Goal: Task Accomplishment & Management: Manage account settings

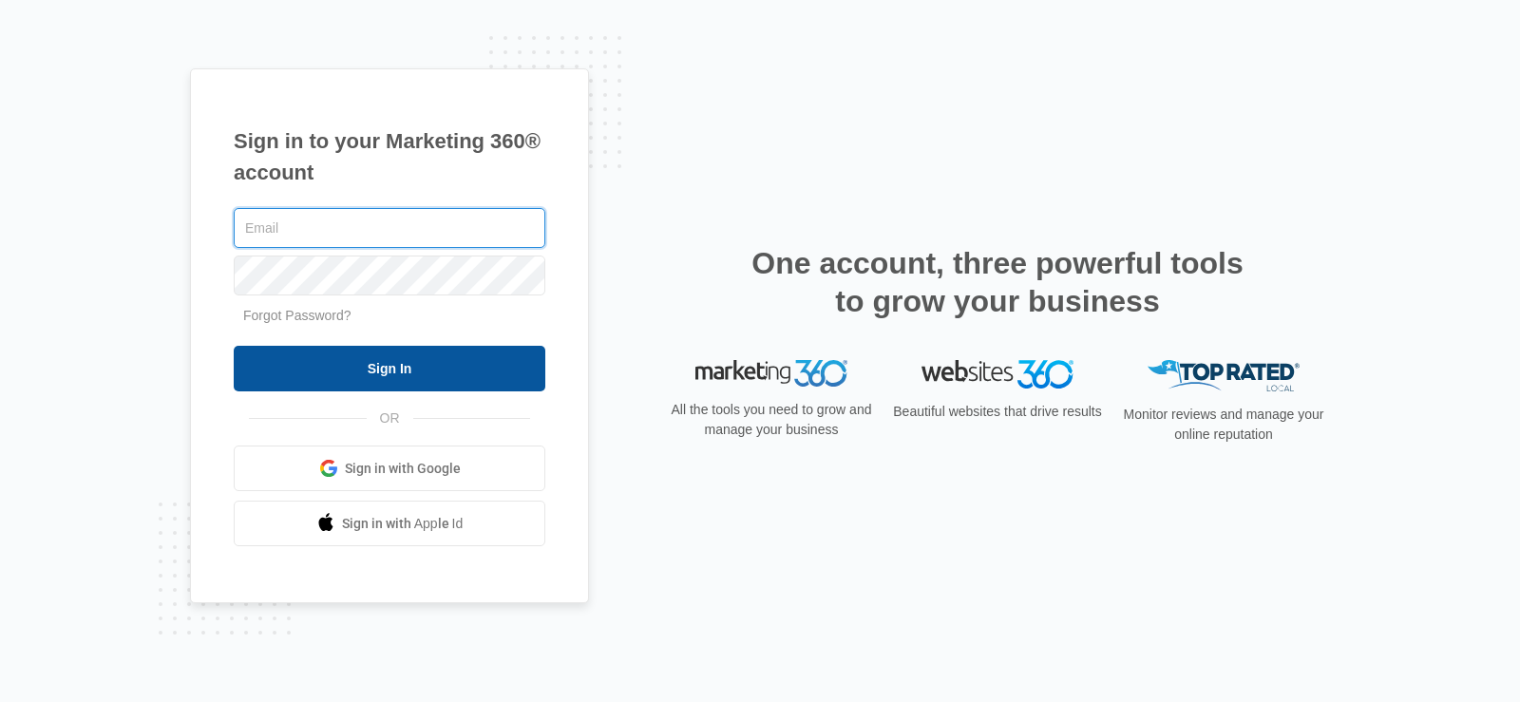
type input "[EMAIL_ADDRESS][DOMAIN_NAME]"
click at [349, 359] on input "Sign In" at bounding box center [390, 369] width 312 height 46
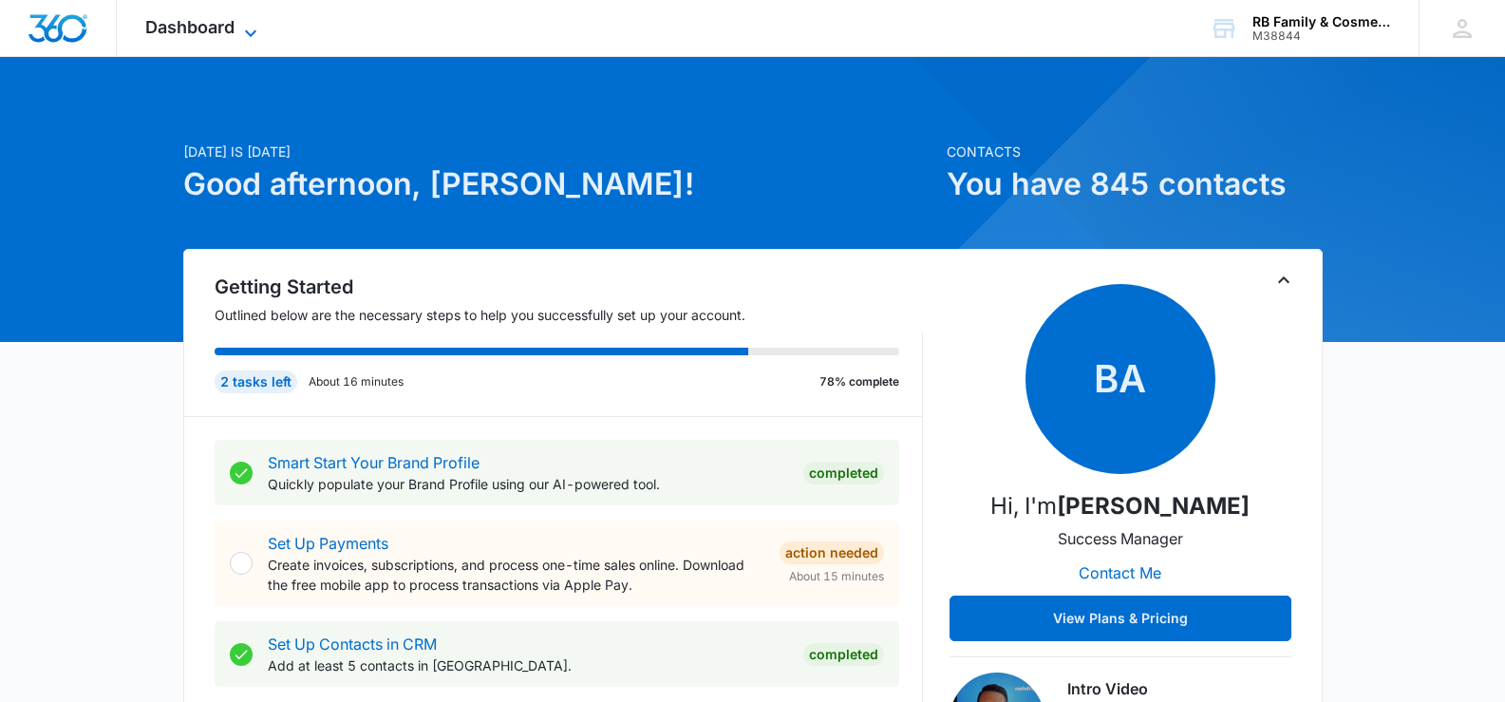
click at [178, 32] on span "Dashboard" at bounding box center [189, 27] width 89 height 20
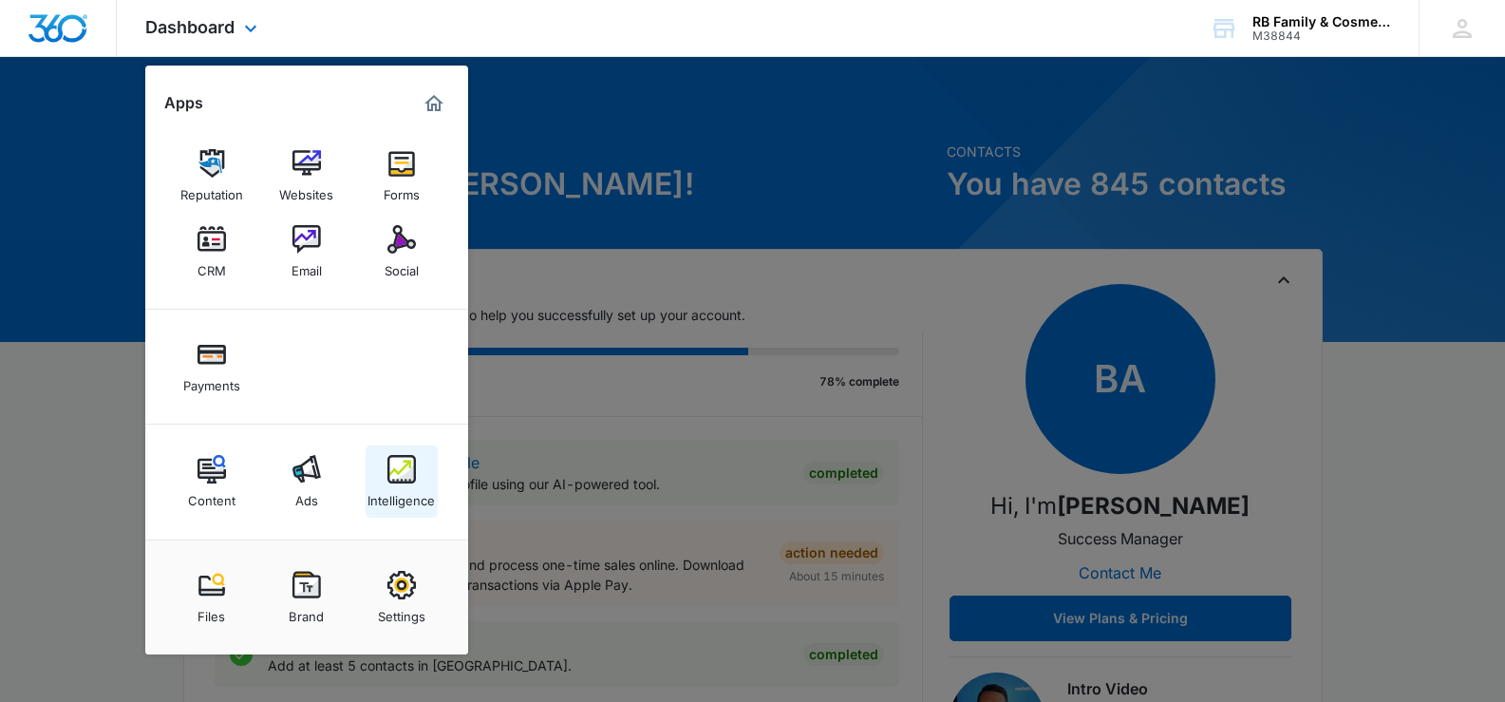
click at [402, 476] on img at bounding box center [401, 469] width 28 height 28
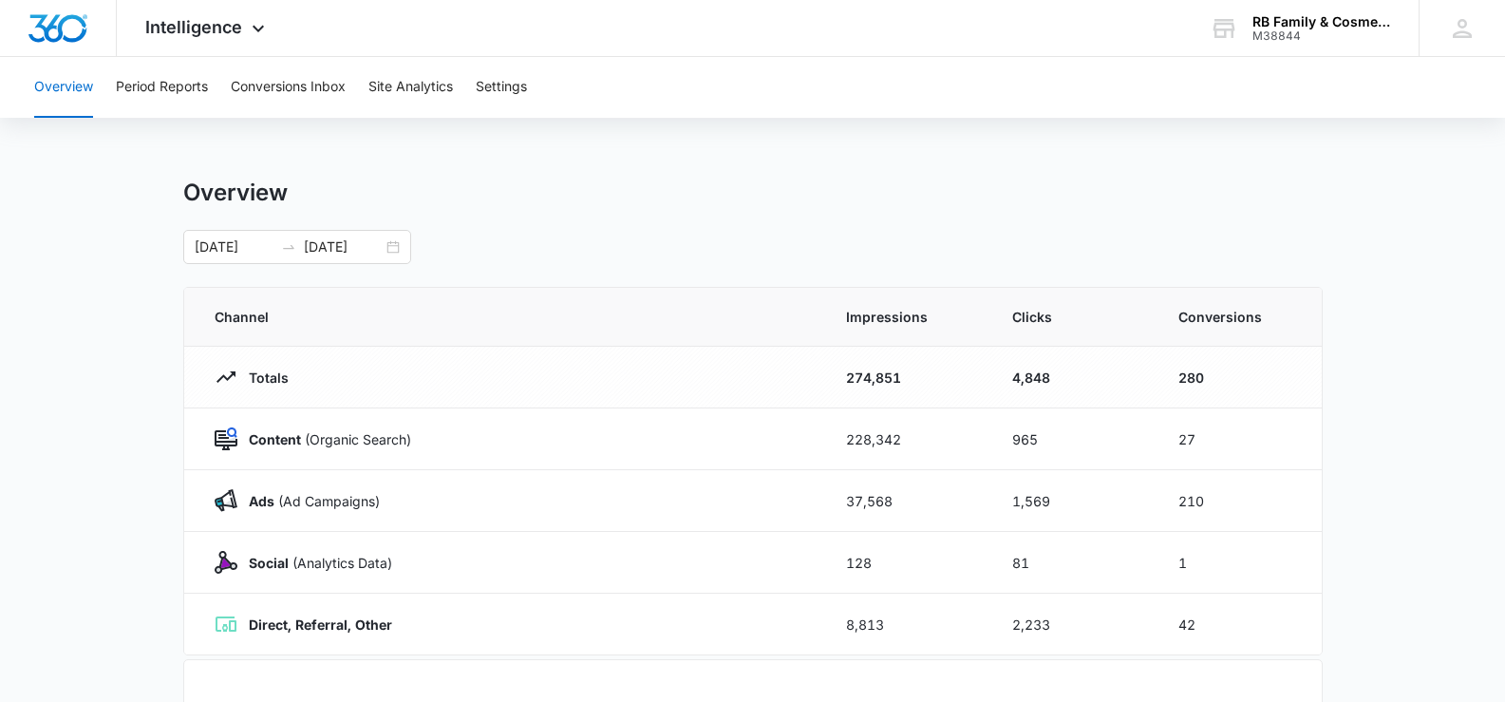
click at [589, 178] on div "Overview Period Reports Conversions Inbox Site Analytics Settings Overview [DAT…" at bounding box center [752, 616] width 1505 height 1119
click at [148, 92] on button "Period Reports" at bounding box center [162, 87] width 92 height 61
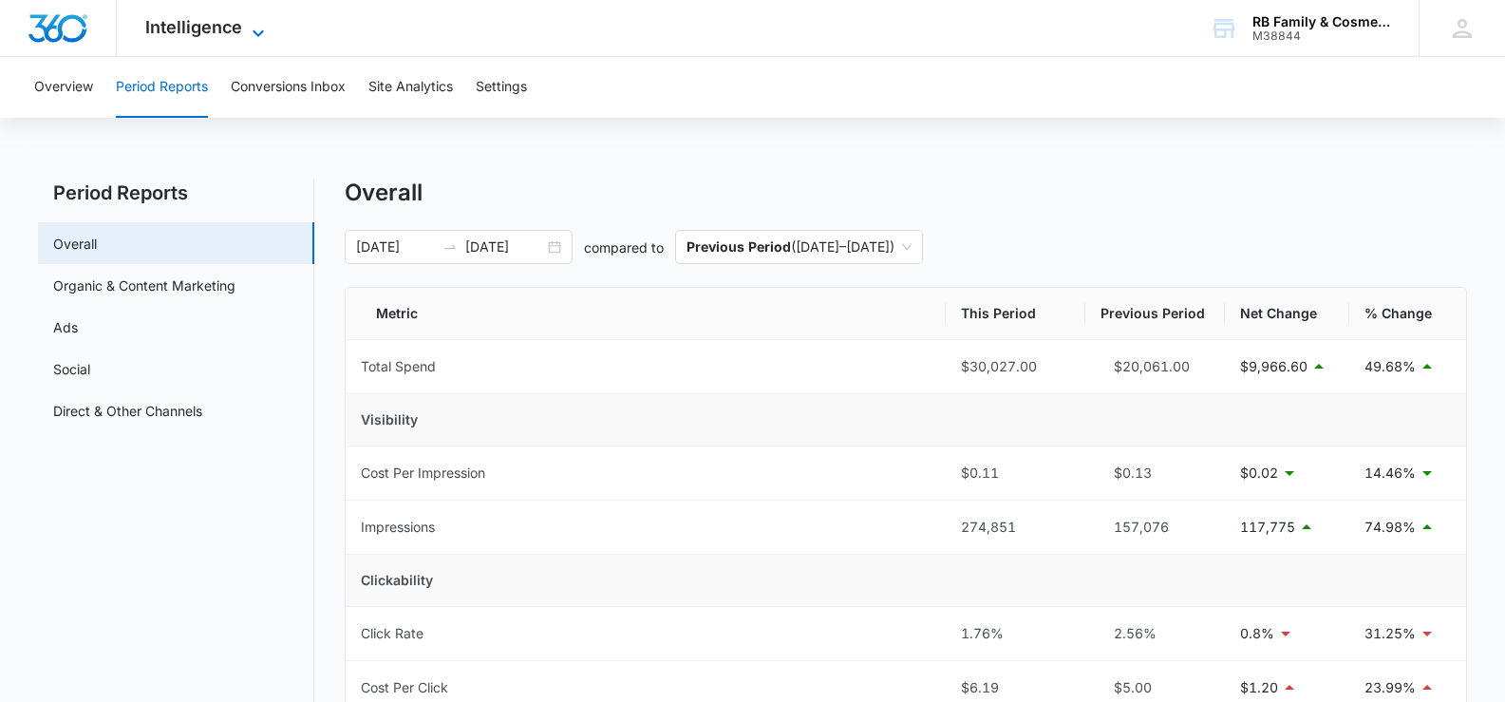
click at [200, 32] on span "Intelligence" at bounding box center [193, 27] width 97 height 20
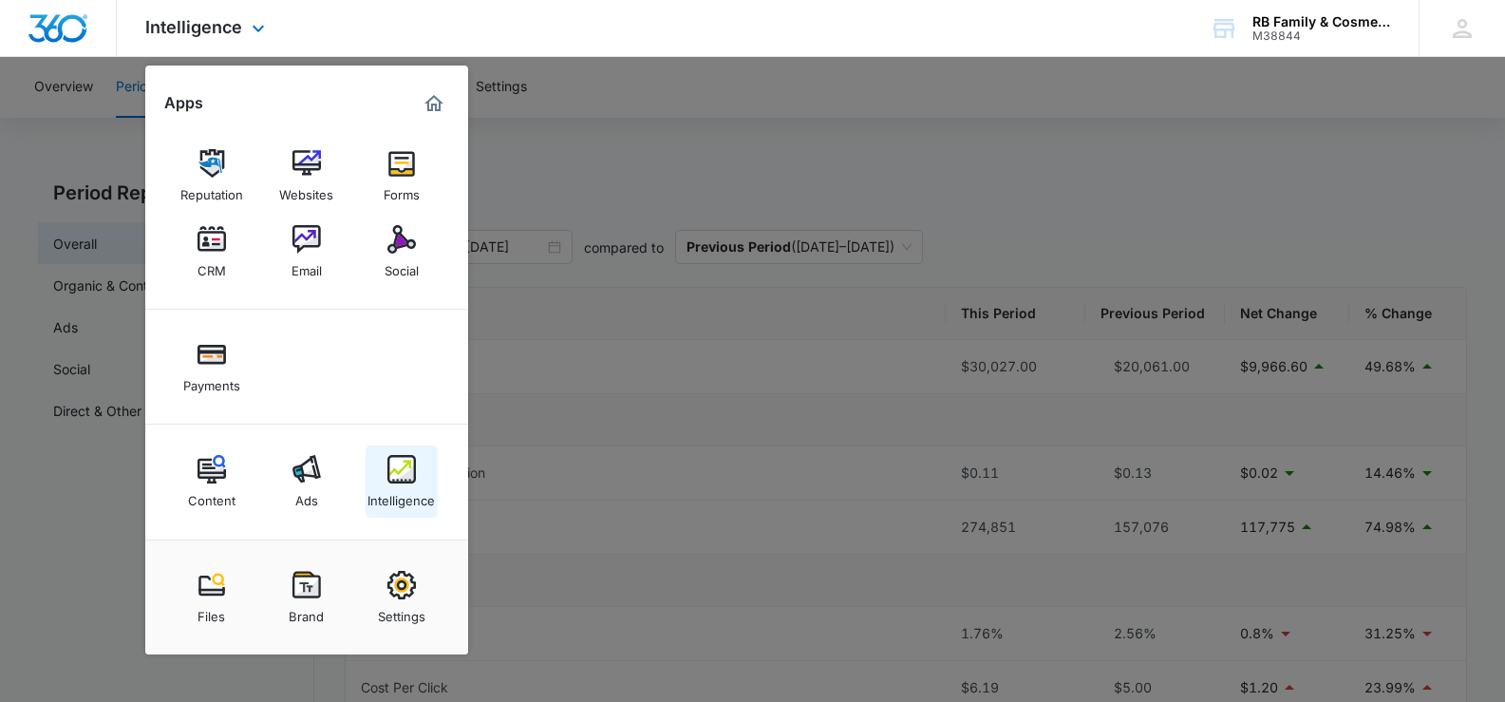
click at [393, 468] on img at bounding box center [401, 469] width 28 height 28
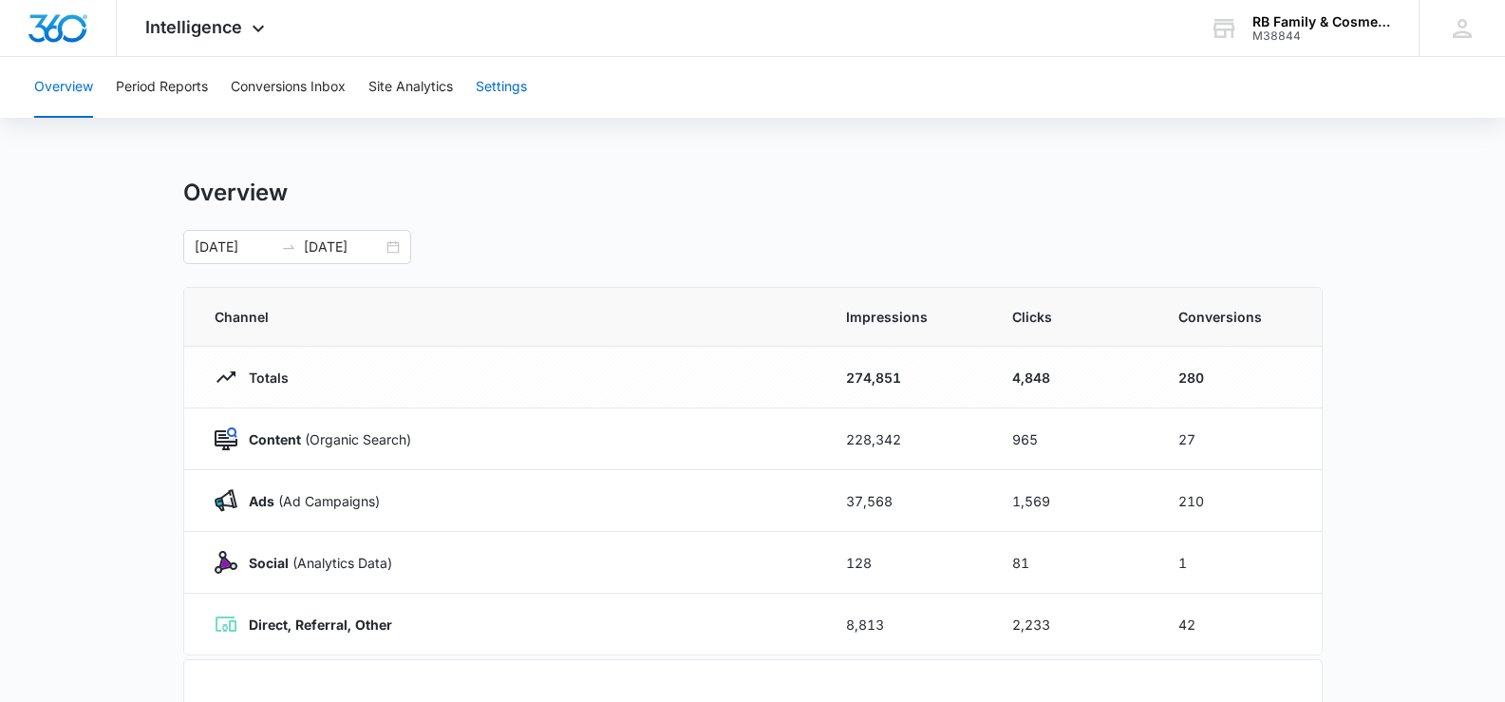
click at [523, 89] on button "Settings" at bounding box center [501, 87] width 51 height 61
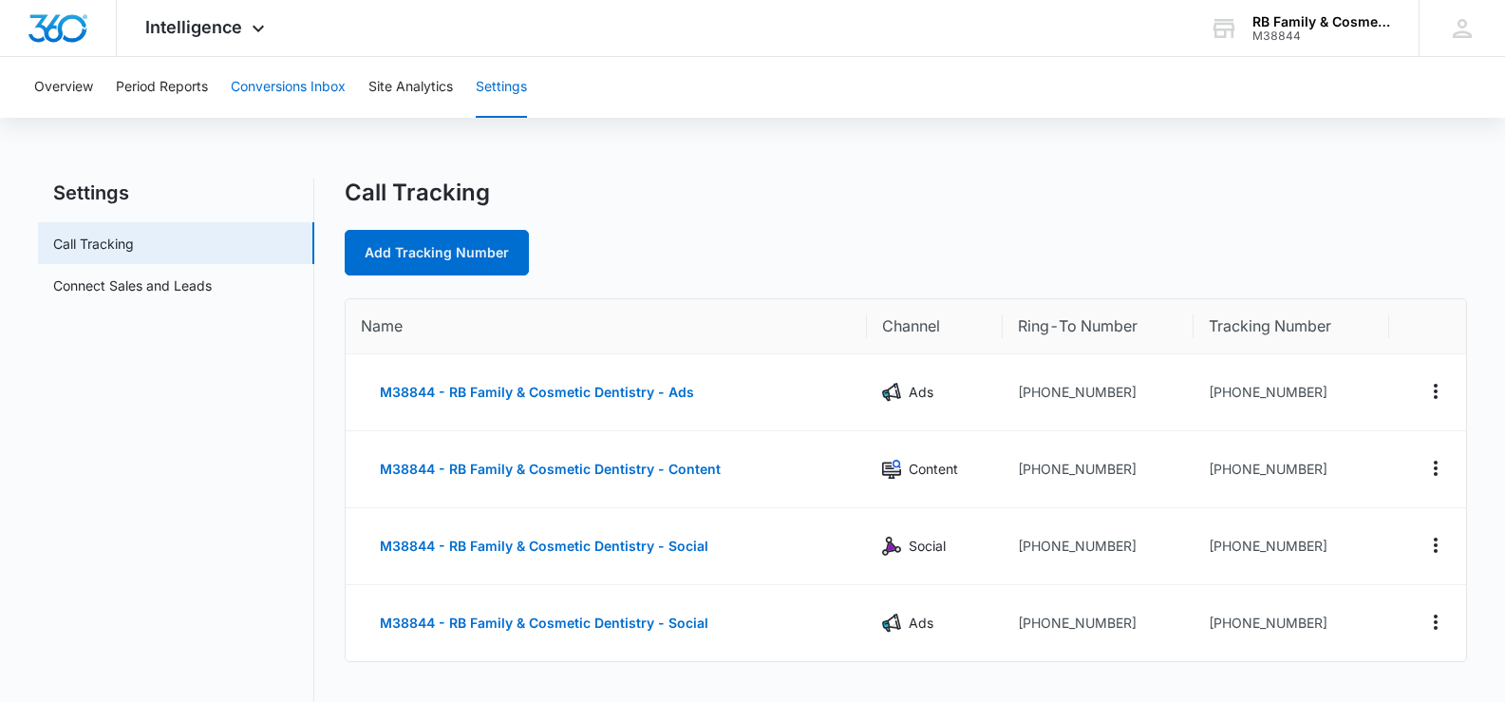
click at [261, 85] on button "Conversions Inbox" at bounding box center [288, 87] width 115 height 61
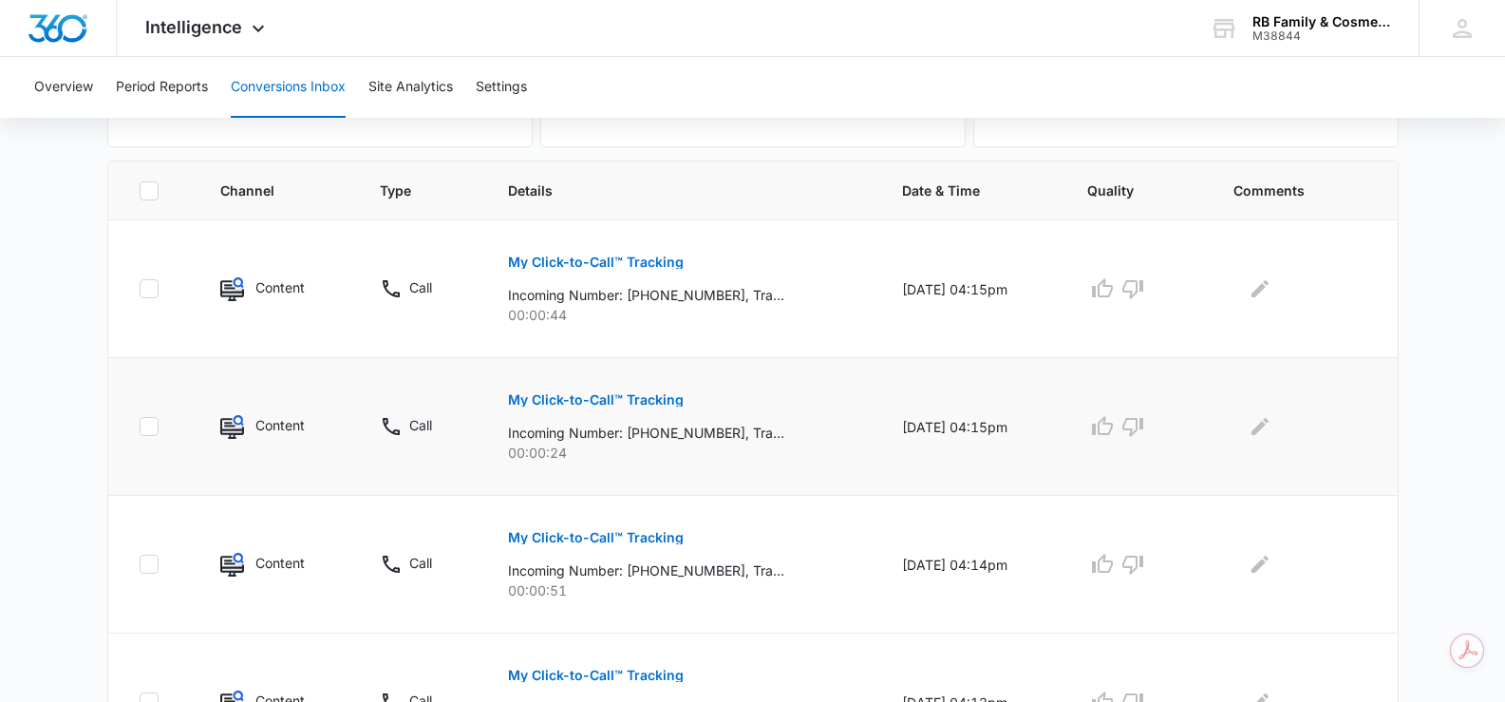
scroll to position [380, 0]
click at [1143, 428] on icon "button" at bounding box center [1133, 425] width 21 height 19
click at [1144, 562] on icon "button" at bounding box center [1133, 562] width 23 height 23
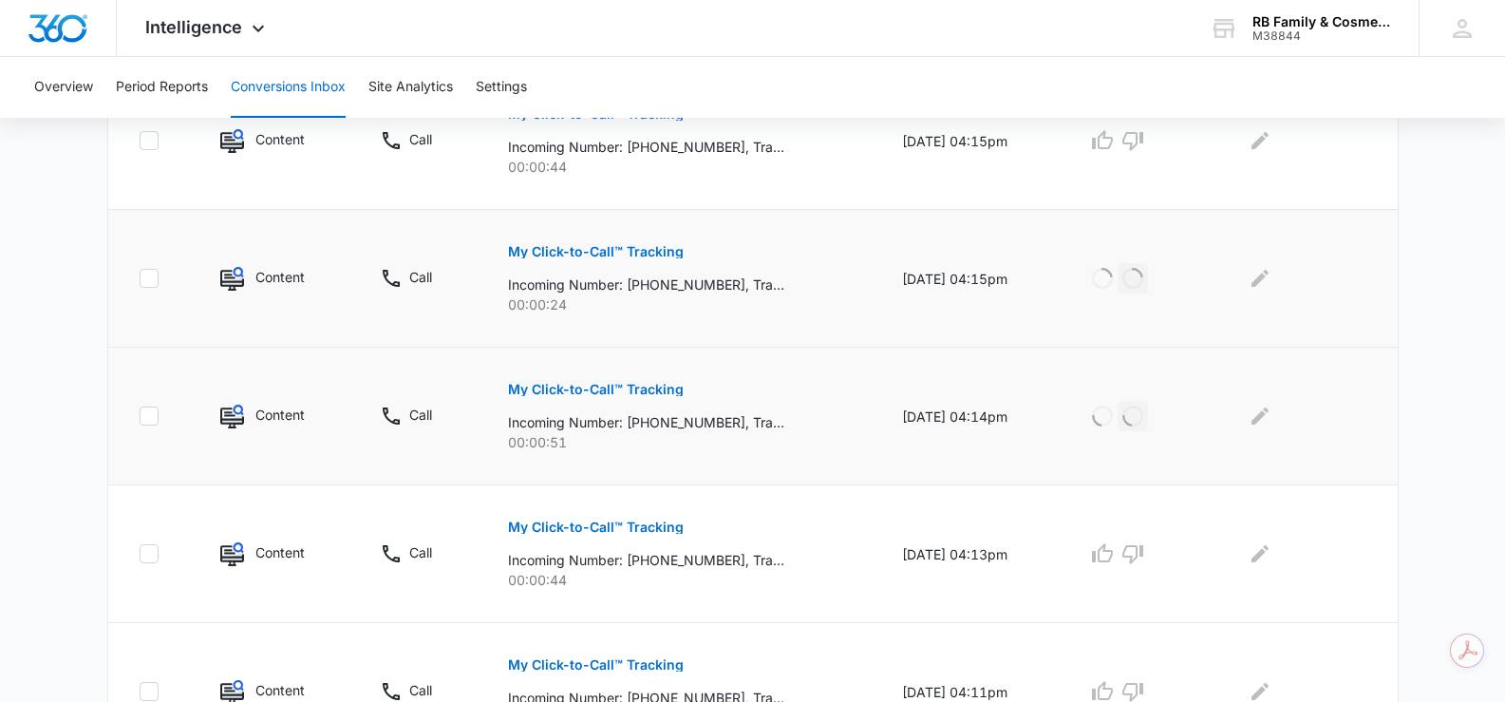
scroll to position [570, 0]
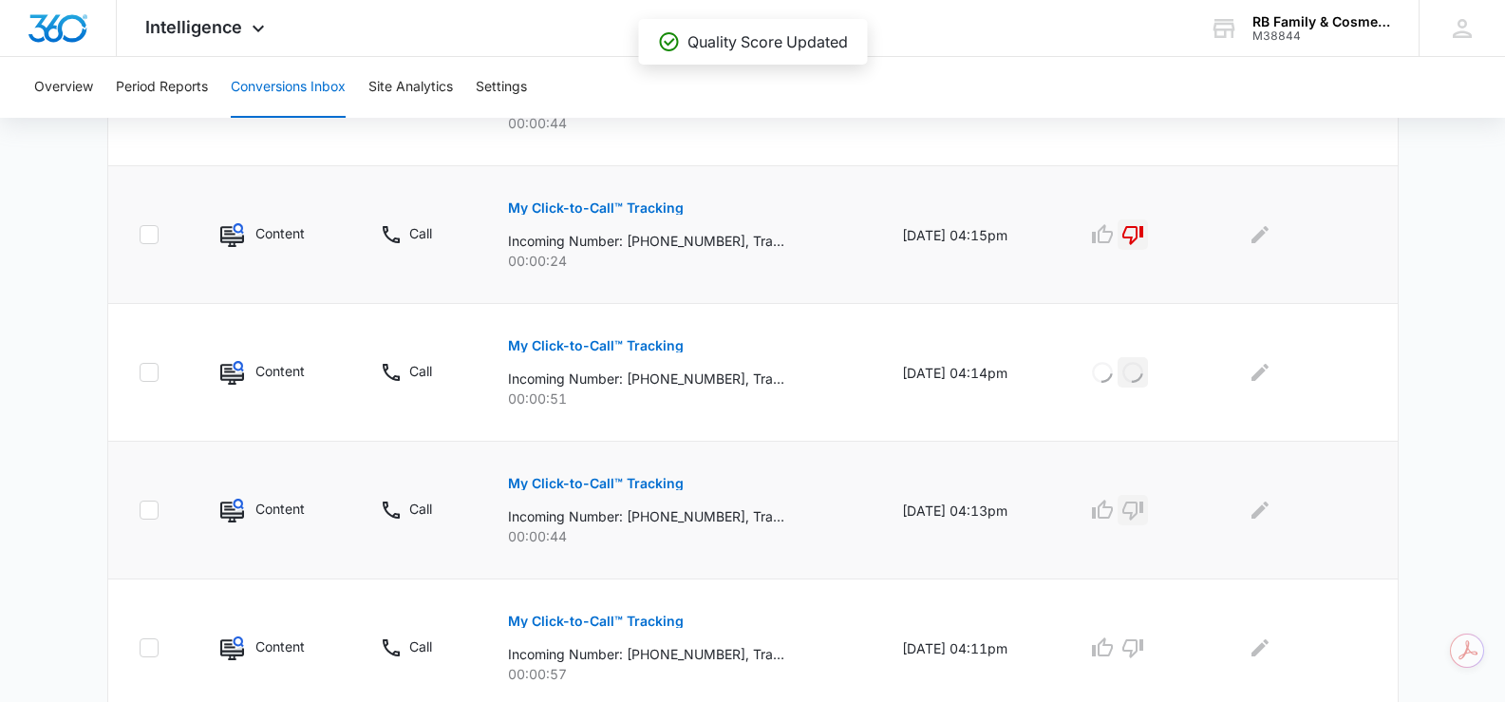
click at [1144, 512] on icon "button" at bounding box center [1133, 510] width 23 height 23
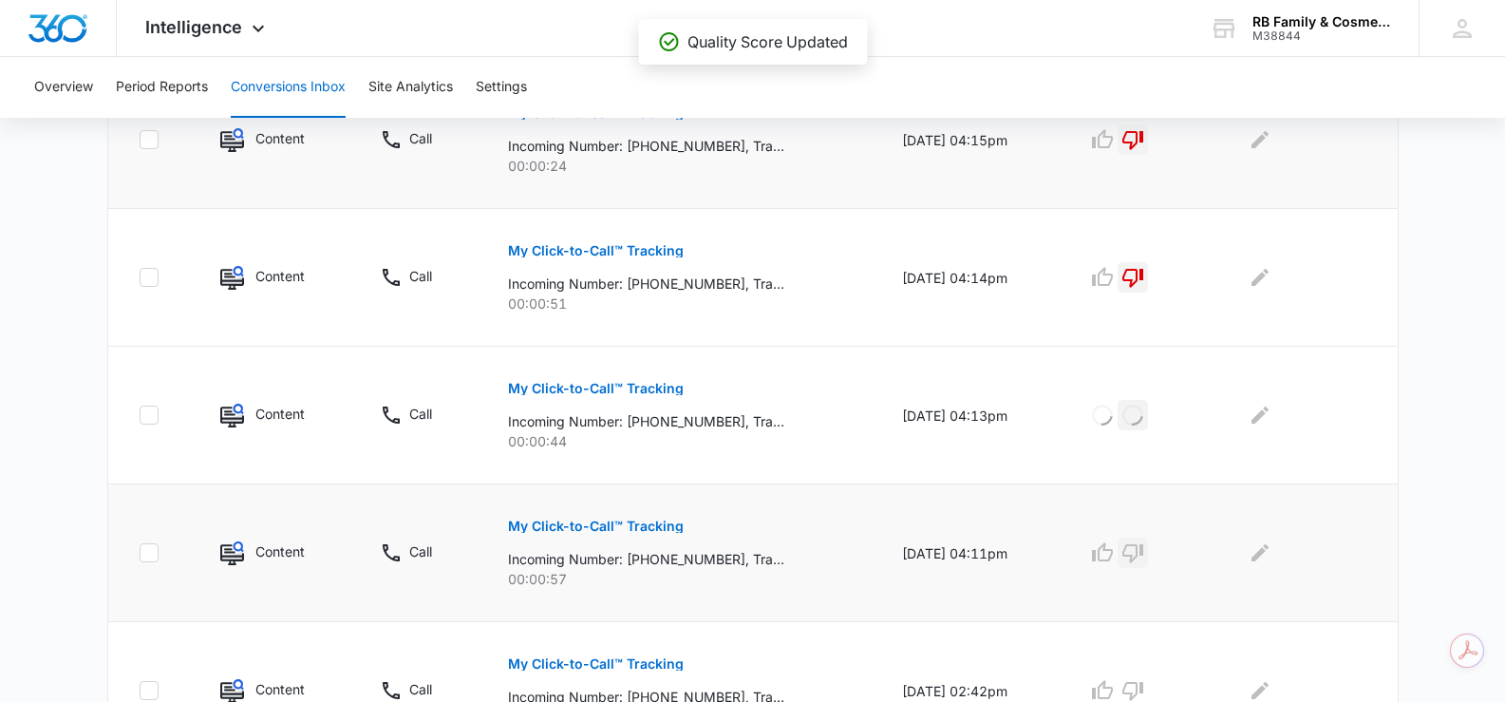
click at [1143, 545] on icon "button" at bounding box center [1133, 553] width 21 height 19
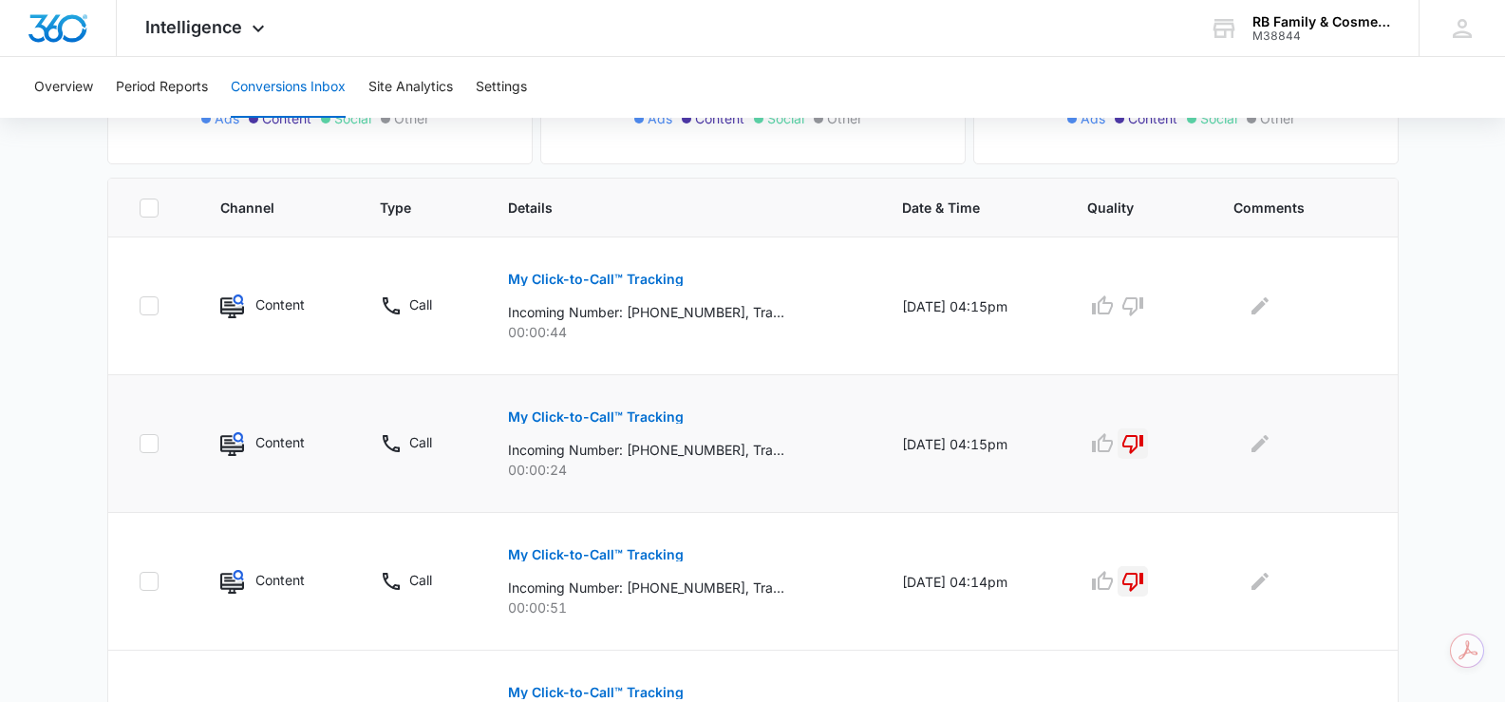
scroll to position [380, 0]
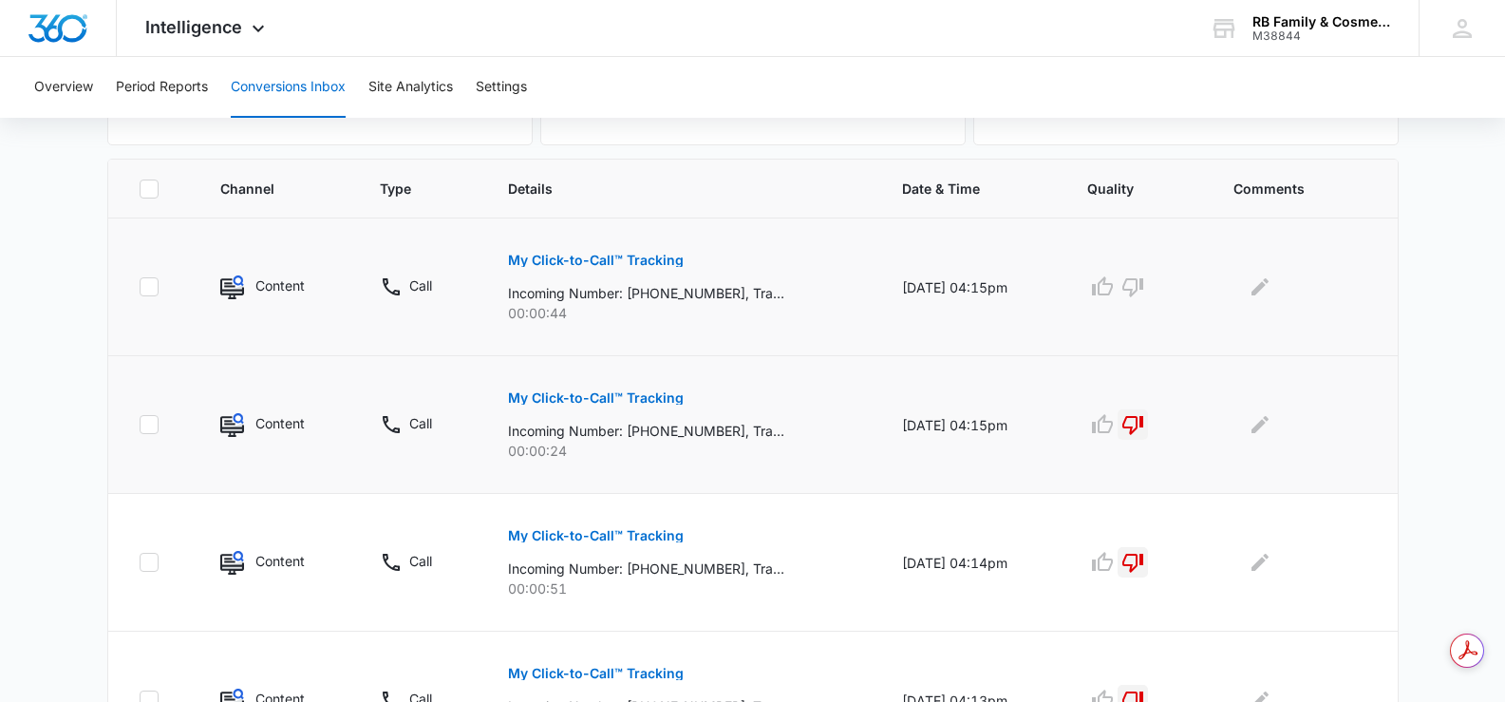
click at [573, 263] on p "My Click-to-Call™ Tracking" at bounding box center [596, 260] width 176 height 13
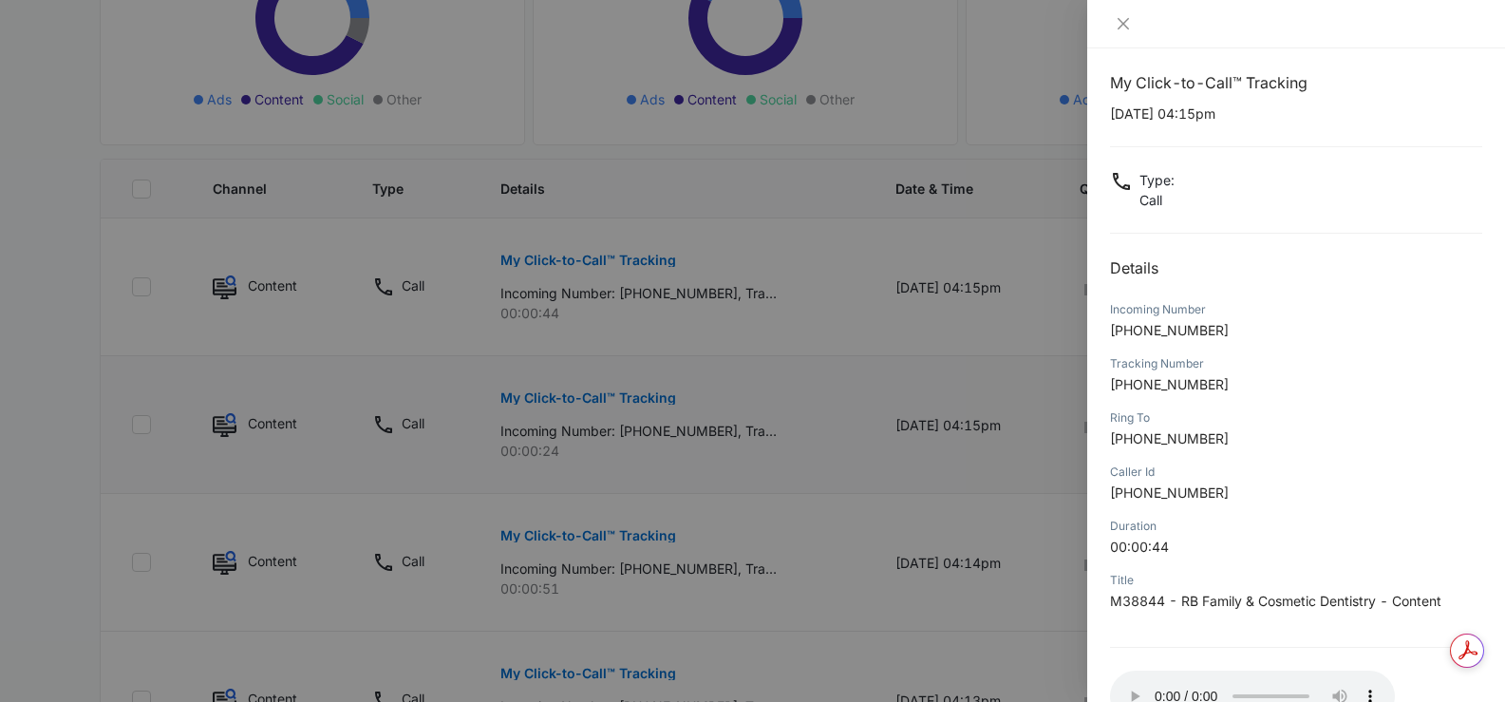
scroll to position [0, 0]
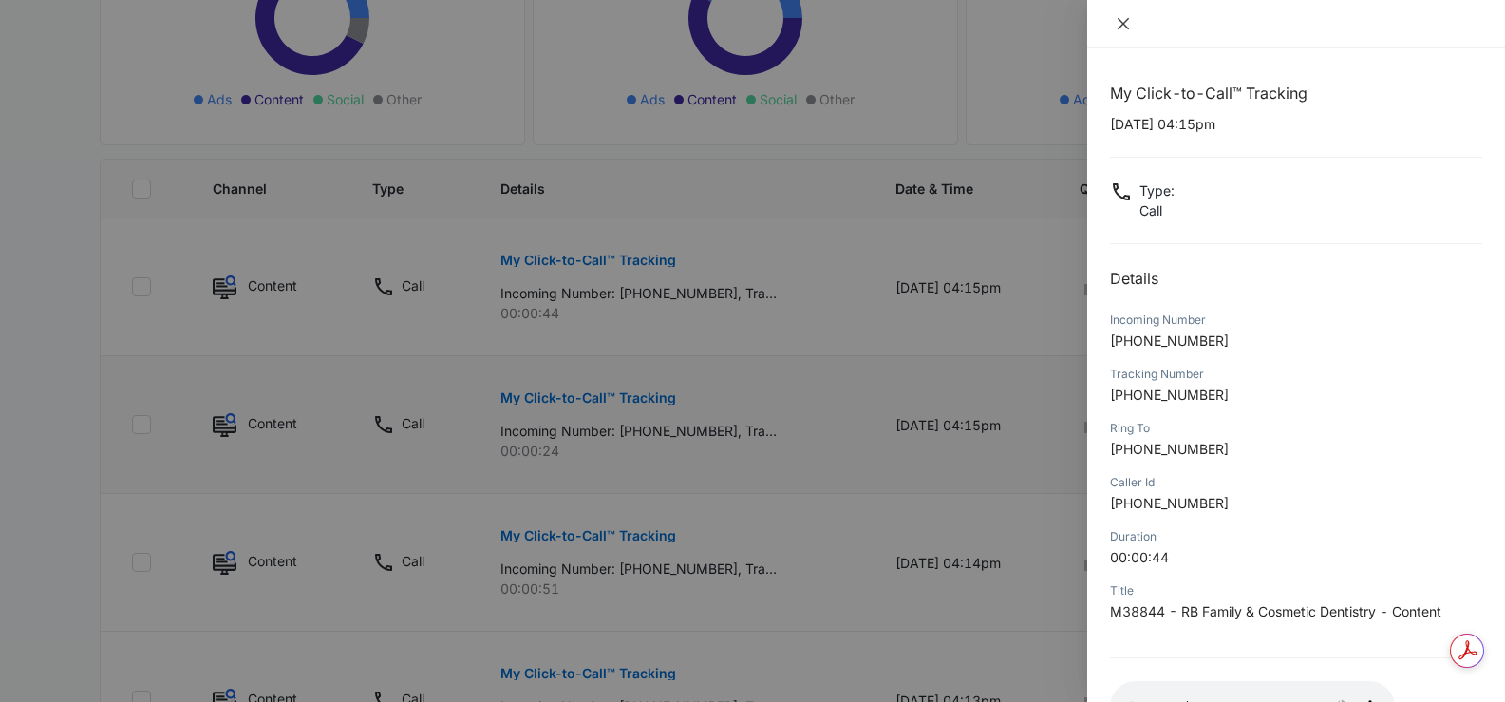
click at [1124, 18] on icon "close" at bounding box center [1123, 23] width 15 height 15
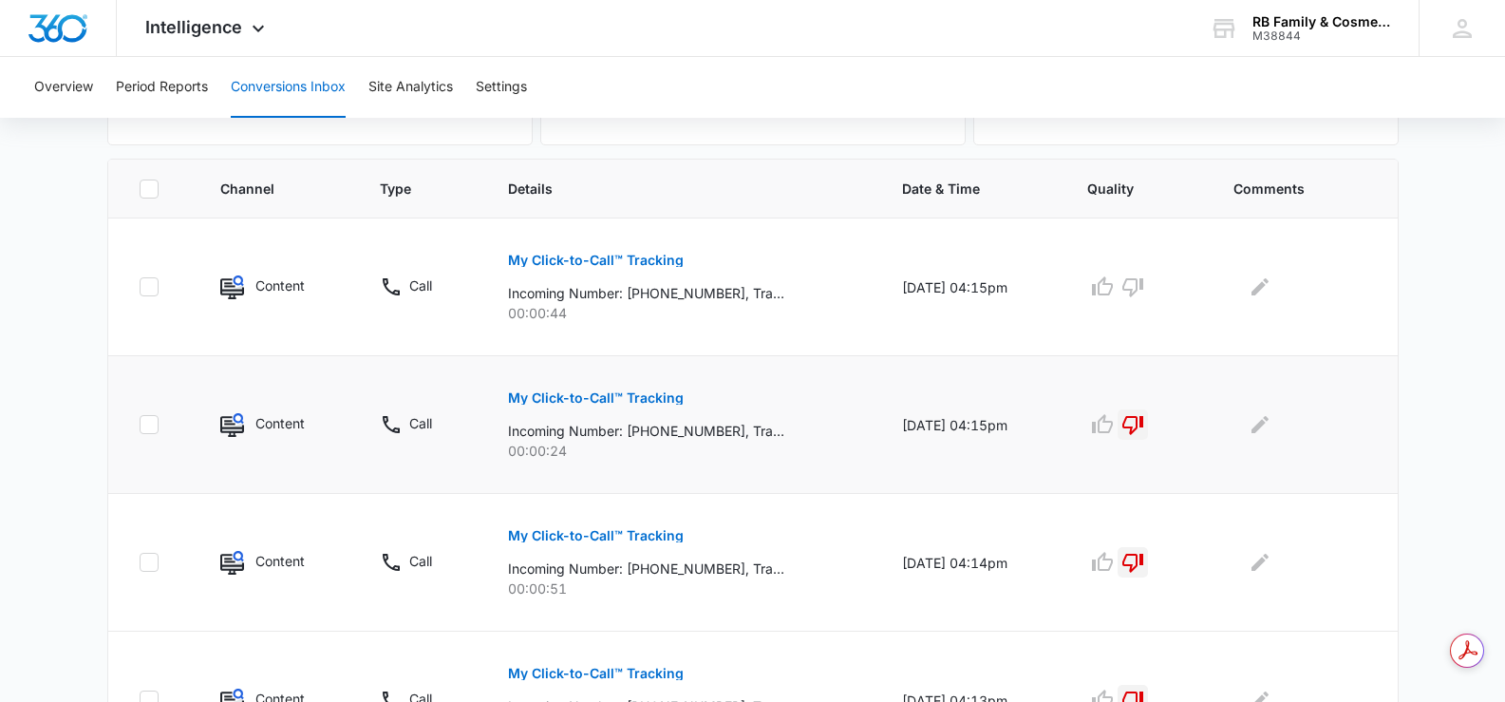
click at [623, 398] on p "My Click-to-Call™ Tracking" at bounding box center [596, 397] width 176 height 13
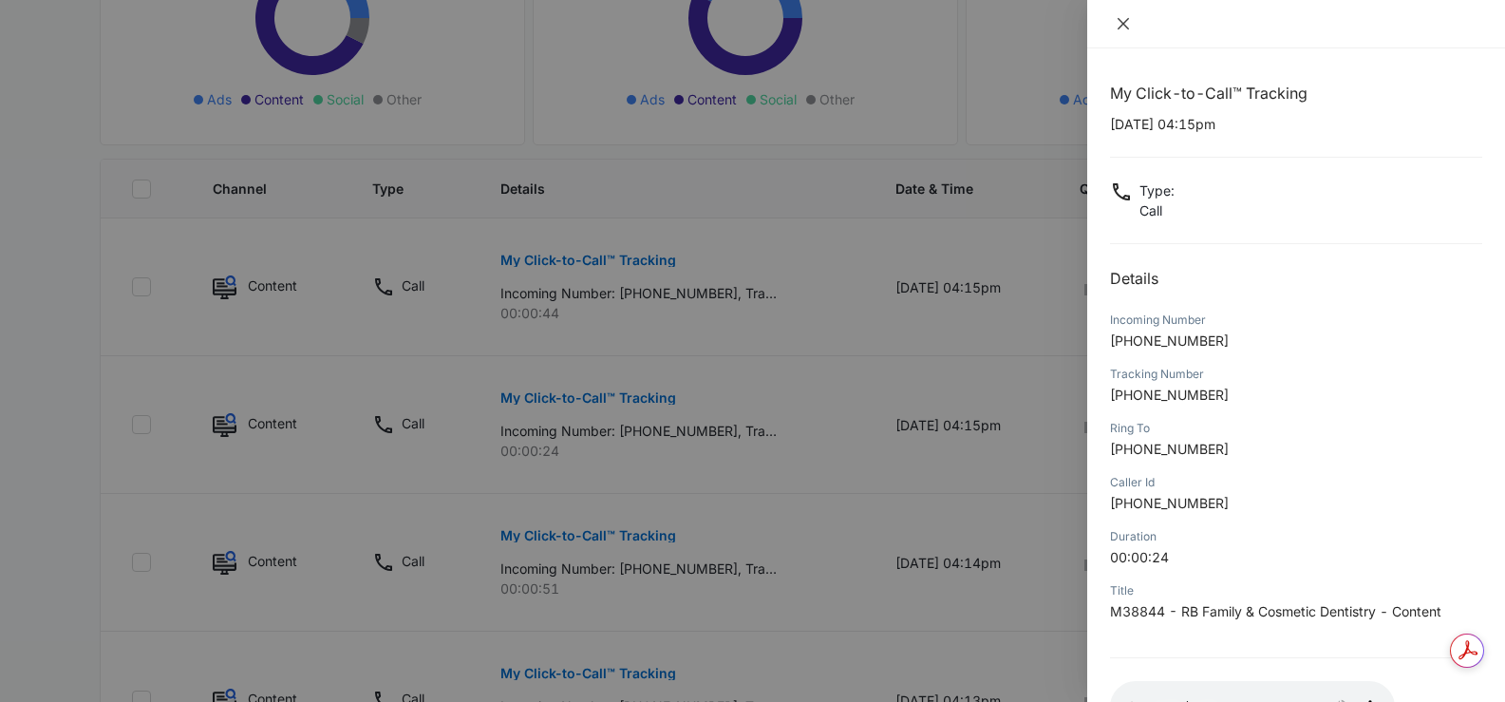
click at [1117, 30] on icon "close" at bounding box center [1123, 23] width 15 height 15
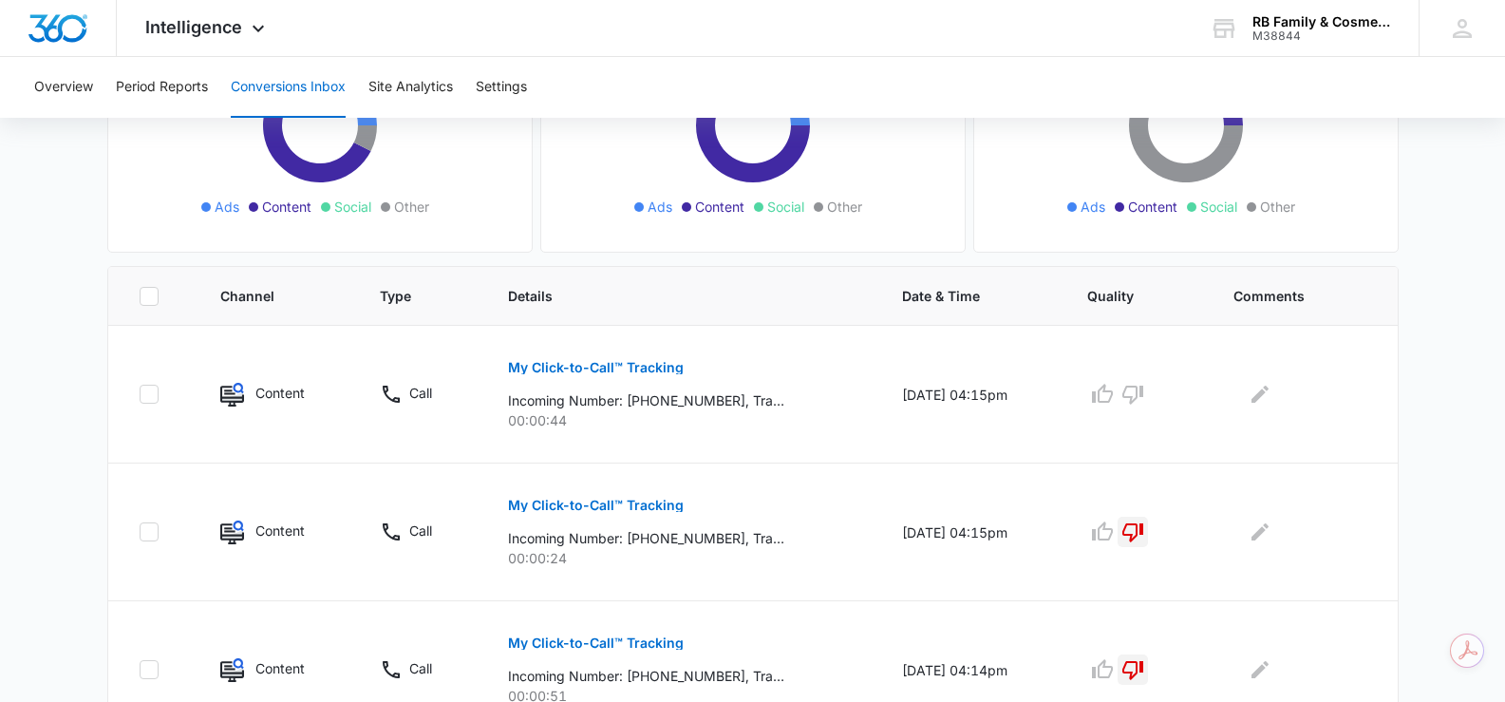
scroll to position [288, 0]
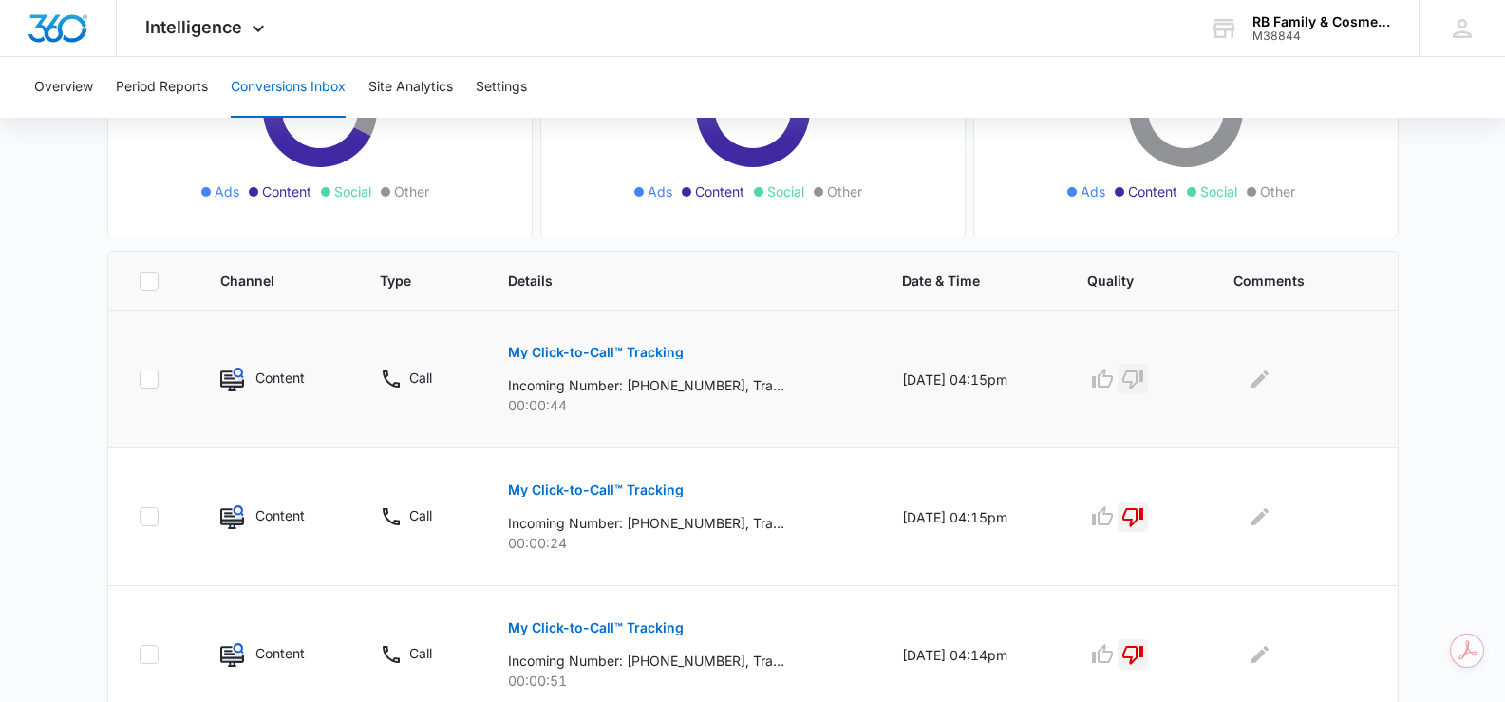
click at [1141, 375] on icon "button" at bounding box center [1133, 379] width 23 height 23
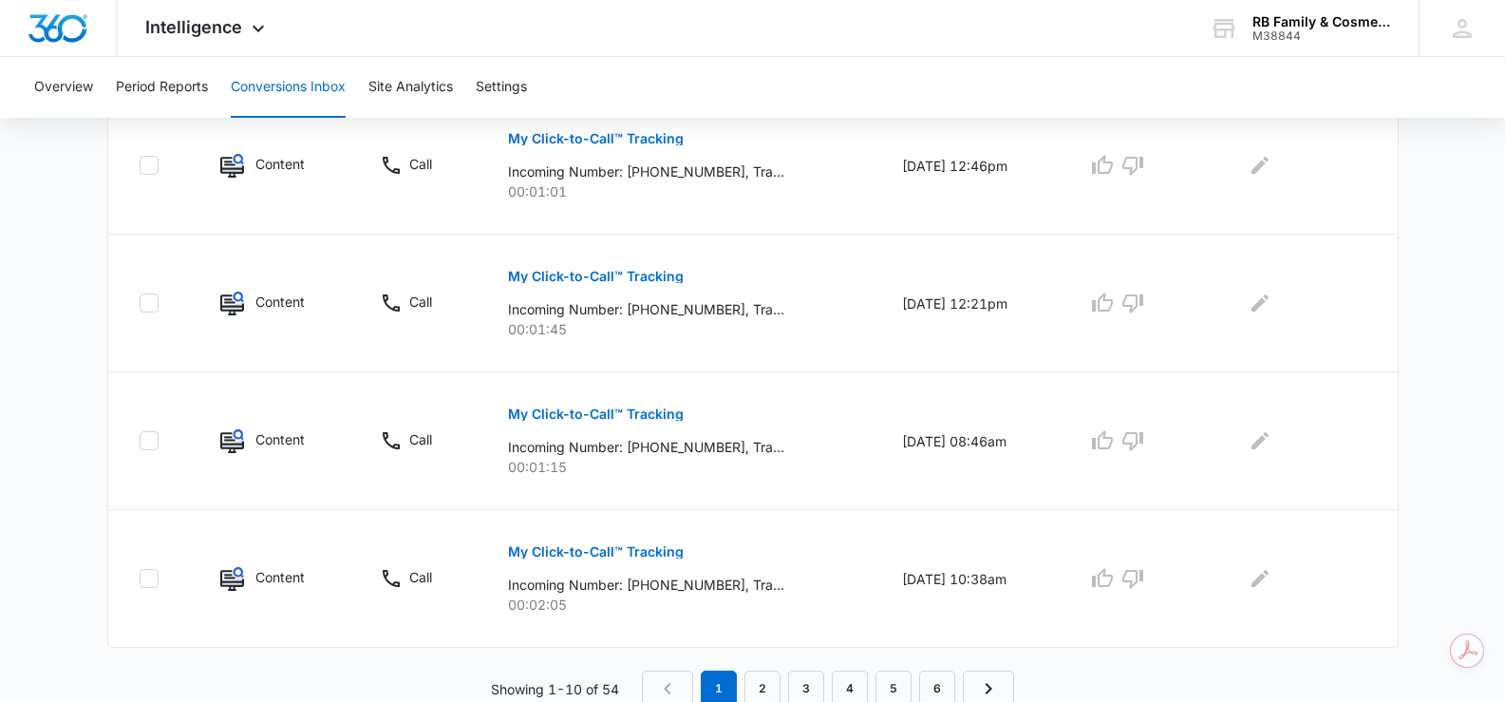
scroll to position [1332, 0]
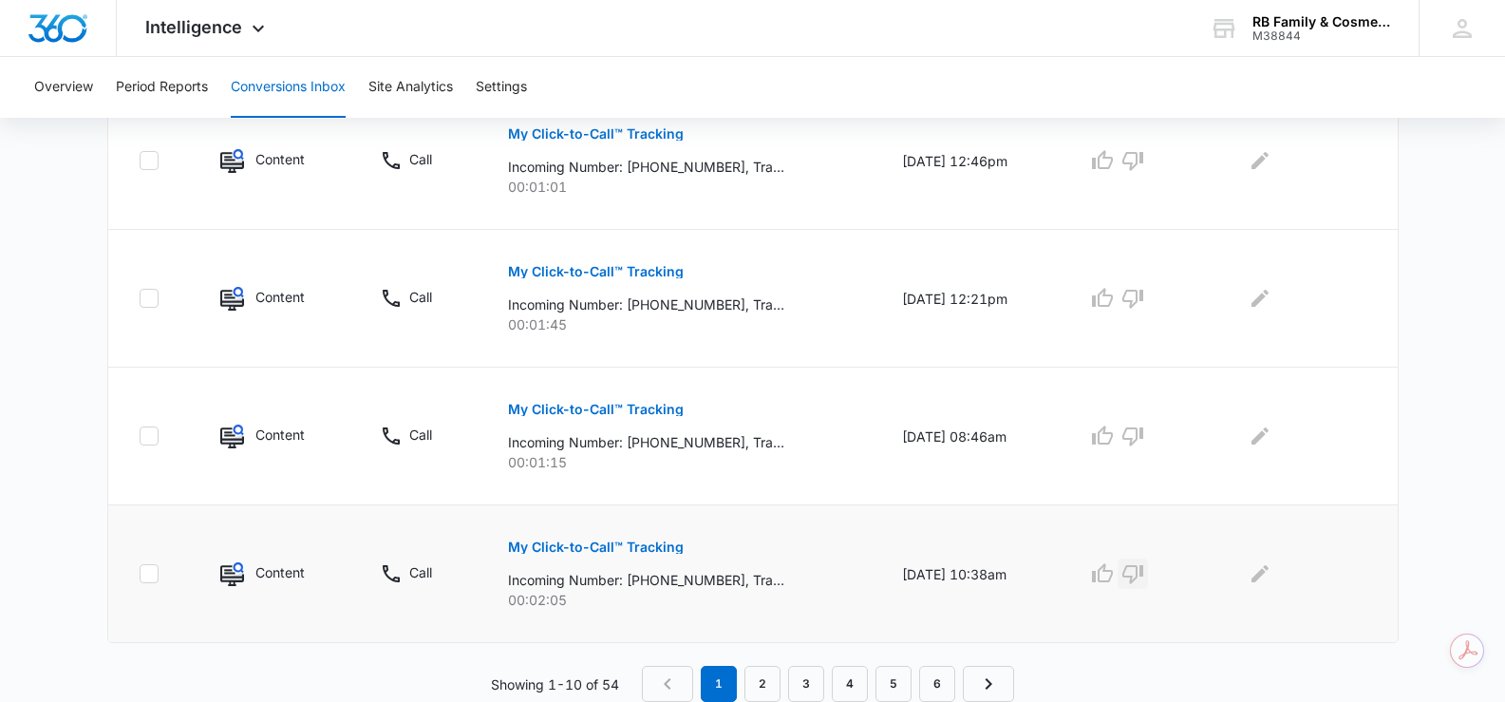
click at [1137, 568] on icon "button" at bounding box center [1133, 573] width 23 height 23
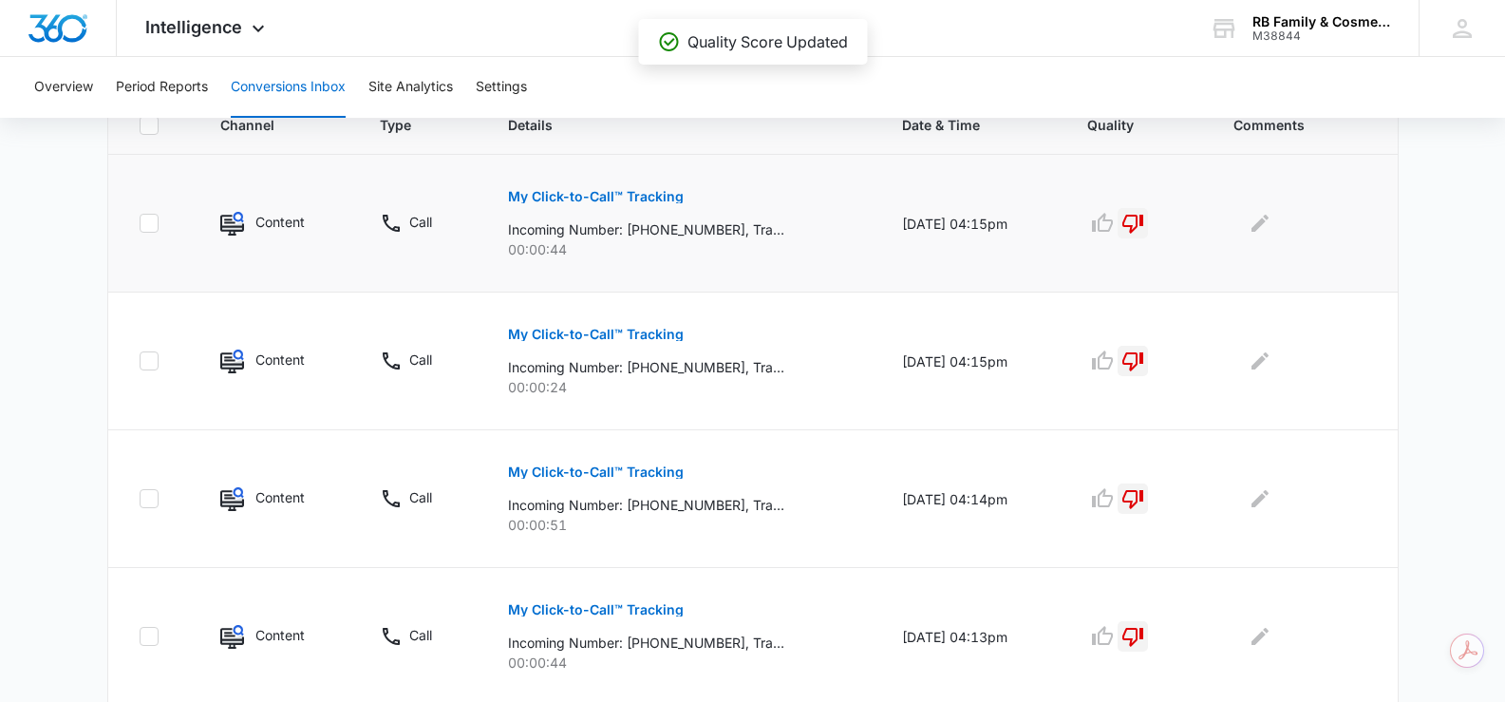
scroll to position [478, 0]
